Goal: Task Accomplishment & Management: Manage account settings

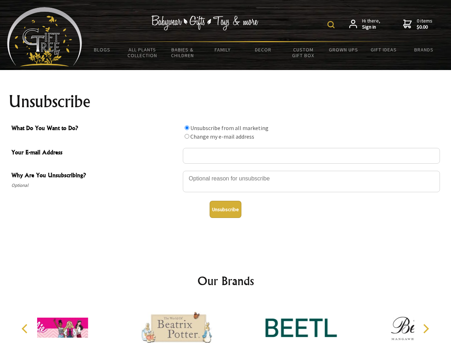
click at [332, 25] on img at bounding box center [330, 24] width 7 height 7
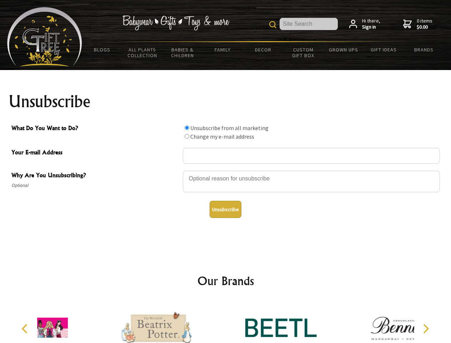
click at [226, 170] on div at bounding box center [311, 182] width 257 height 25
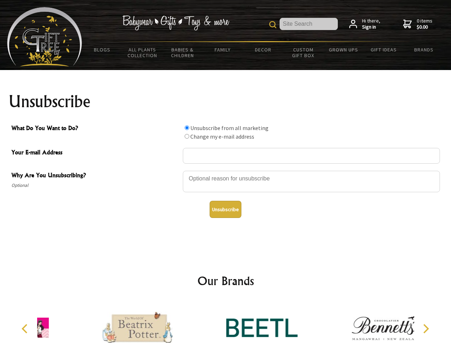
click at [187, 127] on input "What Do You Want to Do?" at bounding box center [186, 127] width 5 height 5
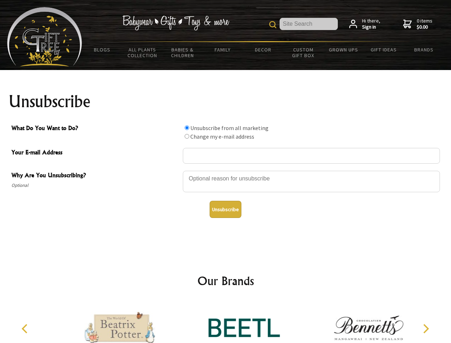
click at [187, 136] on input "What Do You Want to Do?" at bounding box center [186, 136] width 5 height 5
radio input "true"
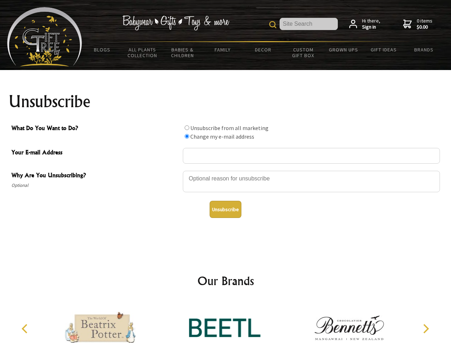
click at [225, 209] on button "Unsubscribe" at bounding box center [225, 209] width 32 height 17
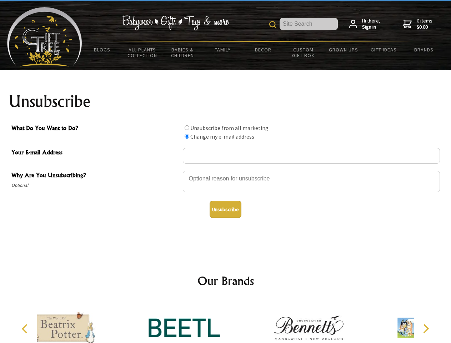
click at [226, 322] on div at bounding box center [184, 328] width 124 height 56
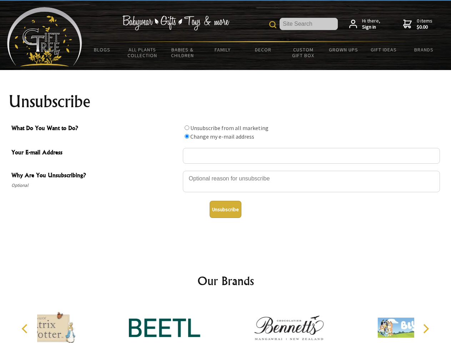
click at [26, 328] on icon "Previous" at bounding box center [25, 328] width 9 height 9
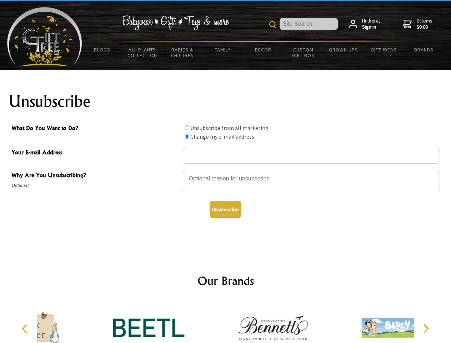
click at [425, 328] on icon "Next" at bounding box center [424, 328] width 9 height 9
